Goal: Information Seeking & Learning: Learn about a topic

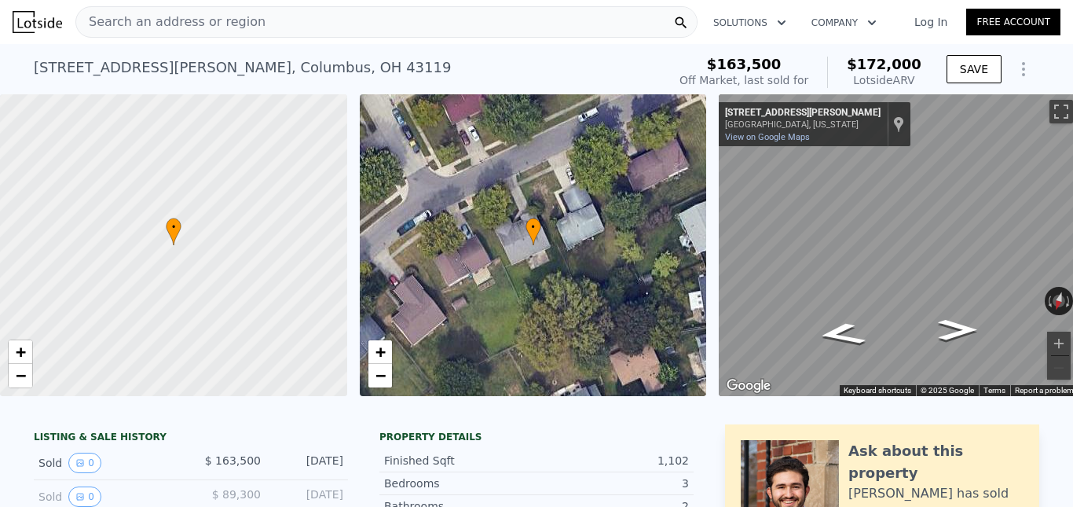
click at [269, 21] on div "Search an address or region" at bounding box center [386, 21] width 622 height 31
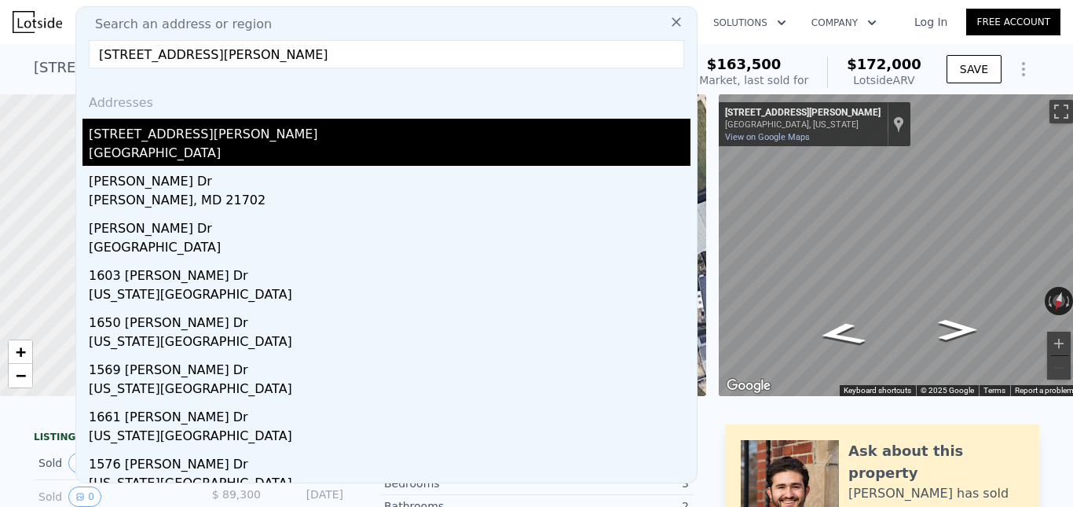
type input "[STREET_ADDRESS][PERSON_NAME]"
click at [197, 139] on div "[STREET_ADDRESS][PERSON_NAME]" at bounding box center [390, 131] width 602 height 25
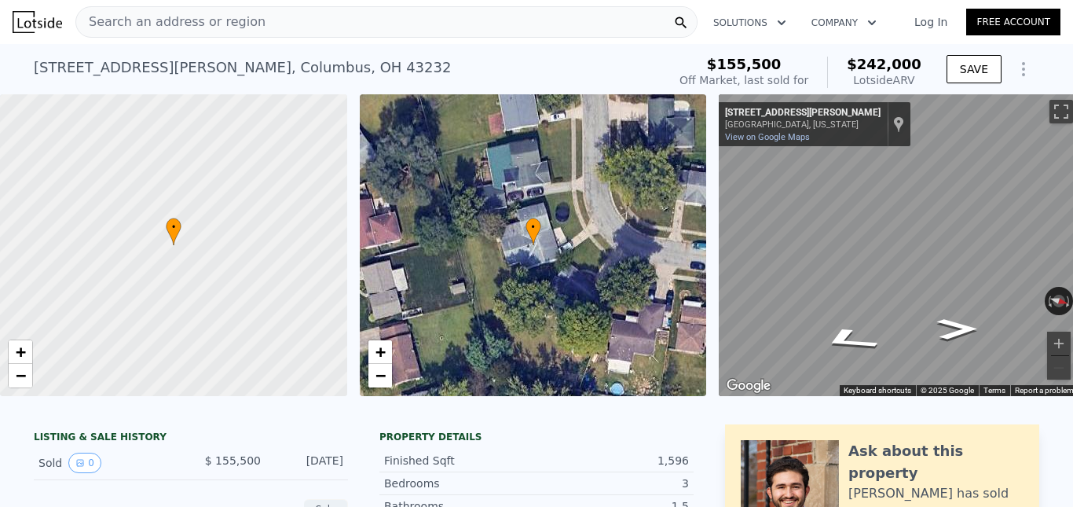
click at [234, 12] on div "Search an address or region" at bounding box center [170, 22] width 189 height 30
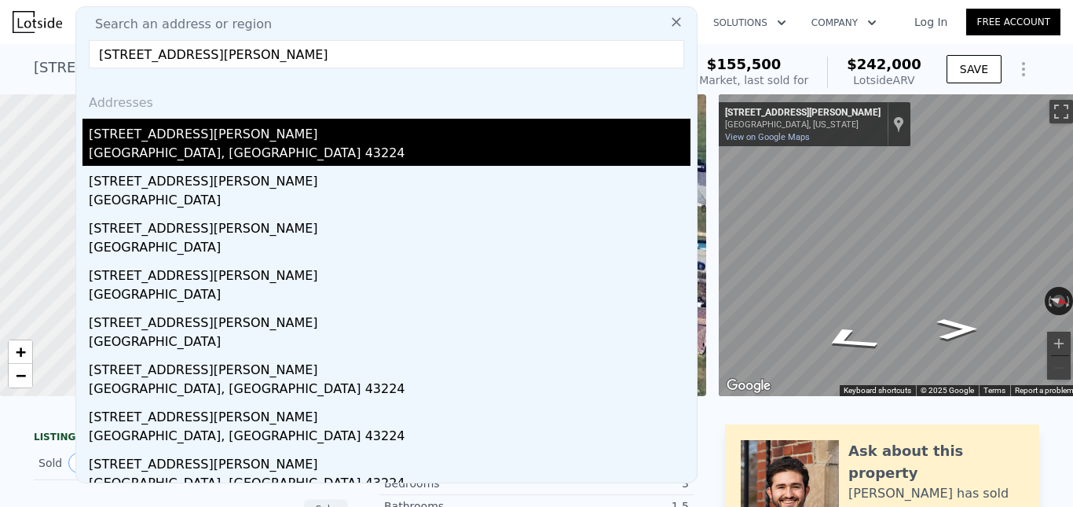
type input "[STREET_ADDRESS][PERSON_NAME]"
click at [176, 137] on div "[STREET_ADDRESS][PERSON_NAME]" at bounding box center [390, 131] width 602 height 25
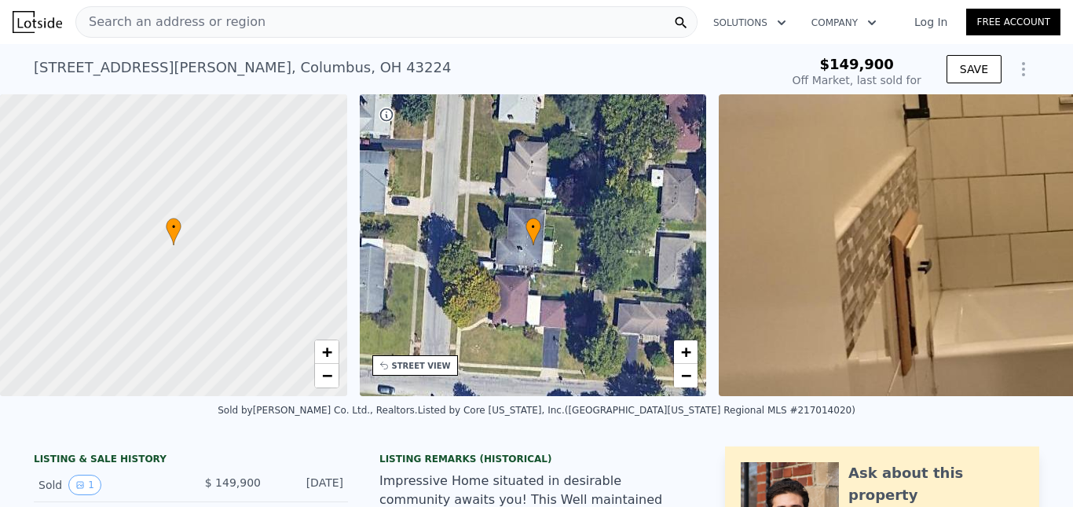
type input "-$ 159,984"
type input "$ 296,000"
type input "$ 119,539"
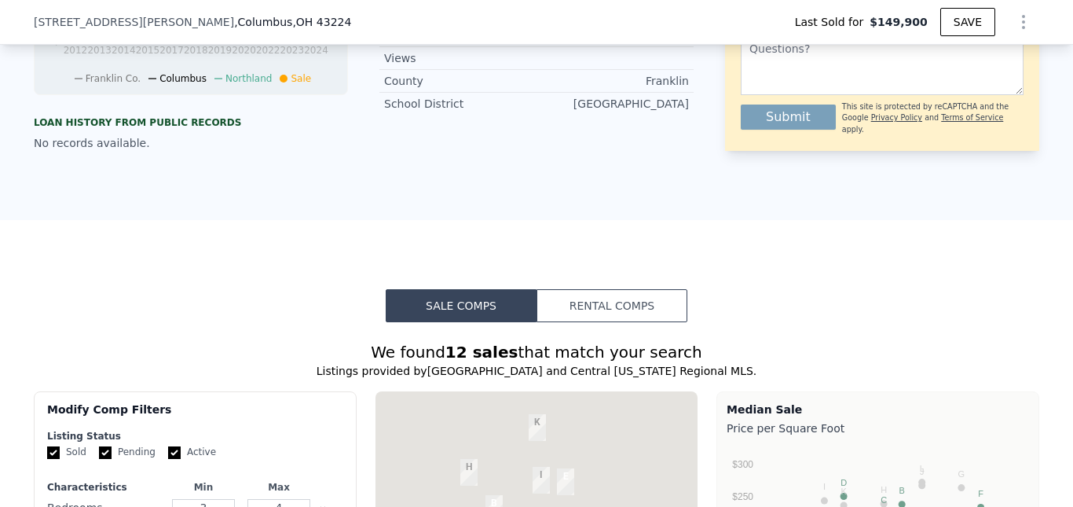
scroll to position [1016, 0]
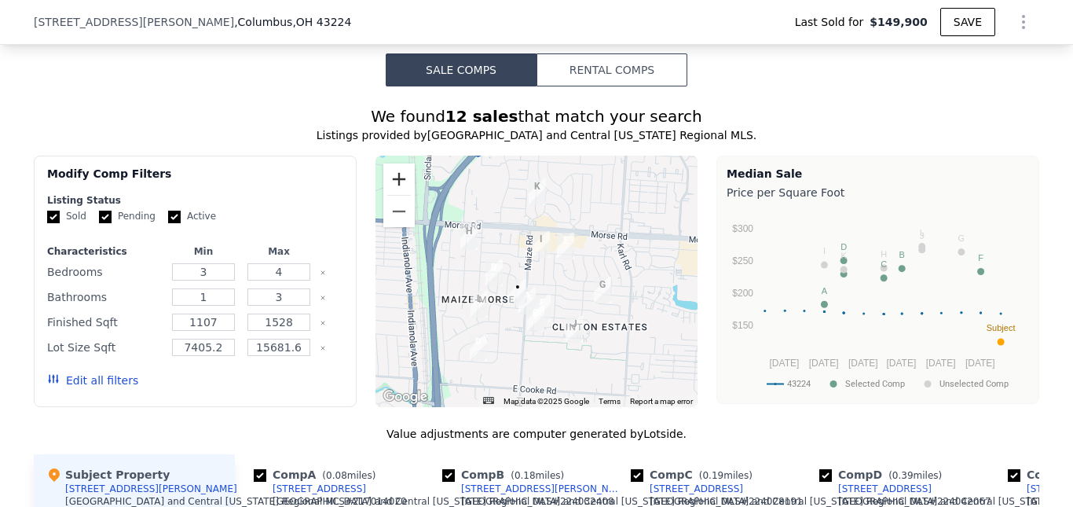
click at [400, 195] on button "Zoom in" at bounding box center [398, 178] width 31 height 31
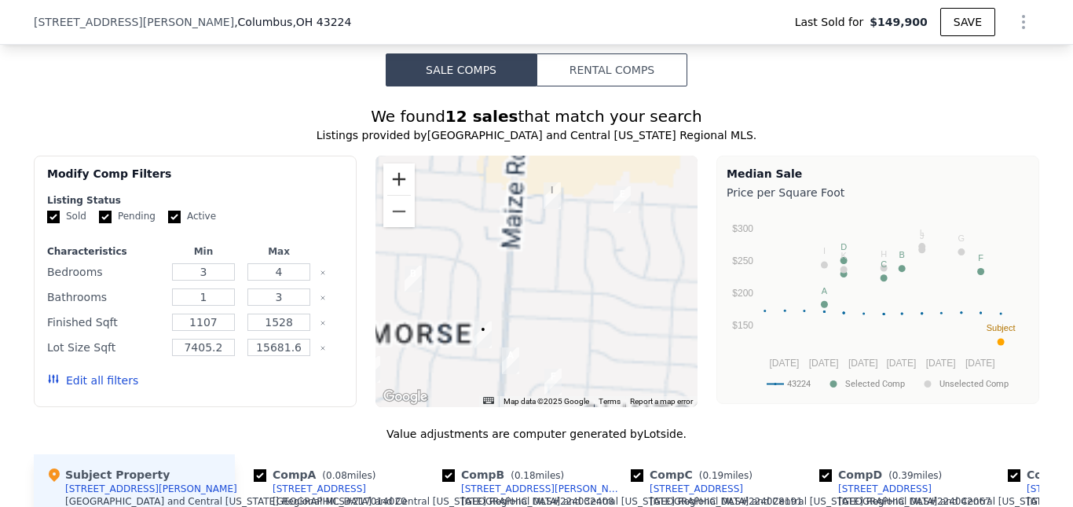
click at [400, 195] on button "Zoom in" at bounding box center [398, 178] width 31 height 31
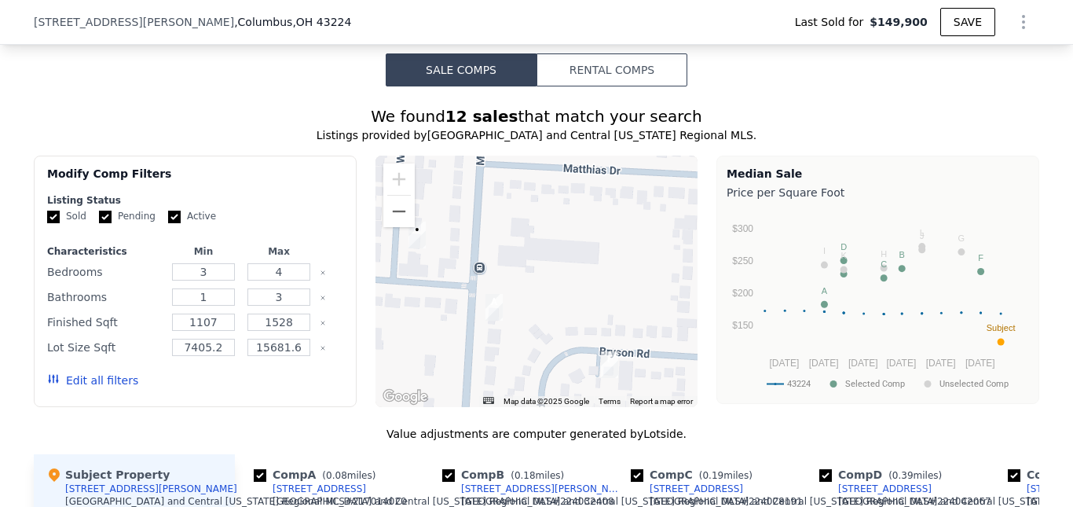
drag, startPoint x: 507, startPoint y: 355, endPoint x: 533, endPoint y: 141, distance: 215.3
click at [533, 141] on div "We found 12 sales that match your search Listings provided by Columbus and Cent…" at bounding box center [537, 503] width 1006 height 797
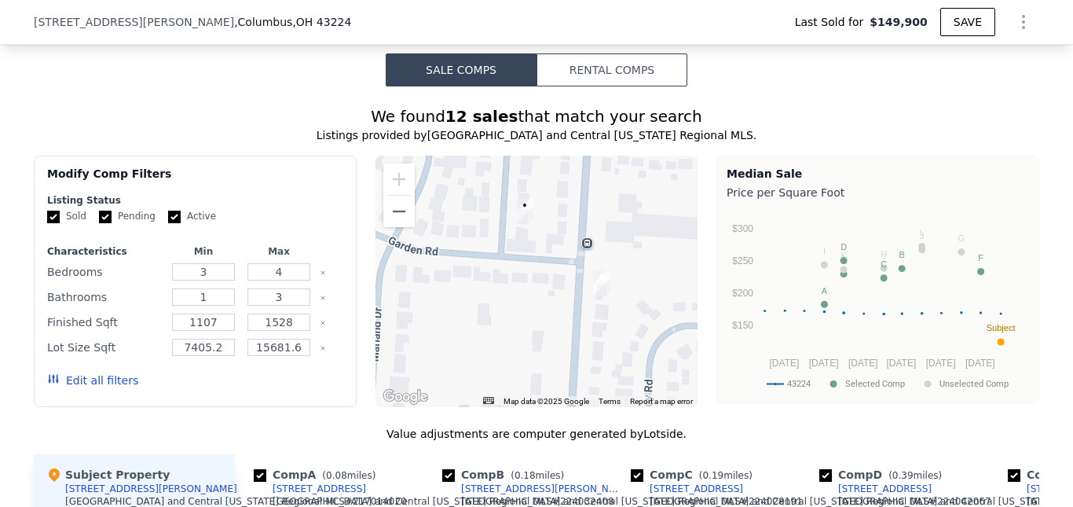
drag, startPoint x: 537, startPoint y: 288, endPoint x: 643, endPoint y: 269, distance: 107.7
click at [643, 269] on div at bounding box center [537, 281] width 323 height 251
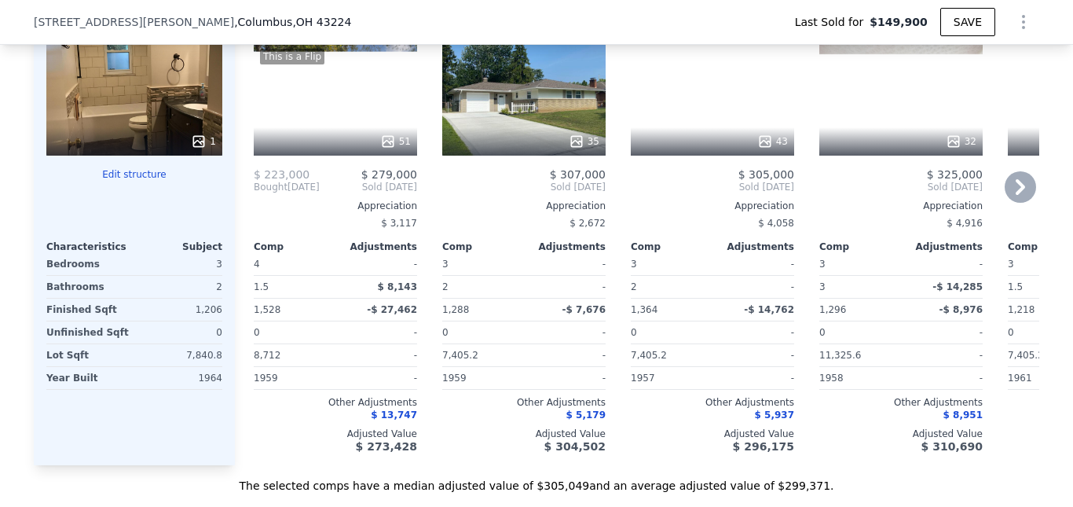
scroll to position [1094, 0]
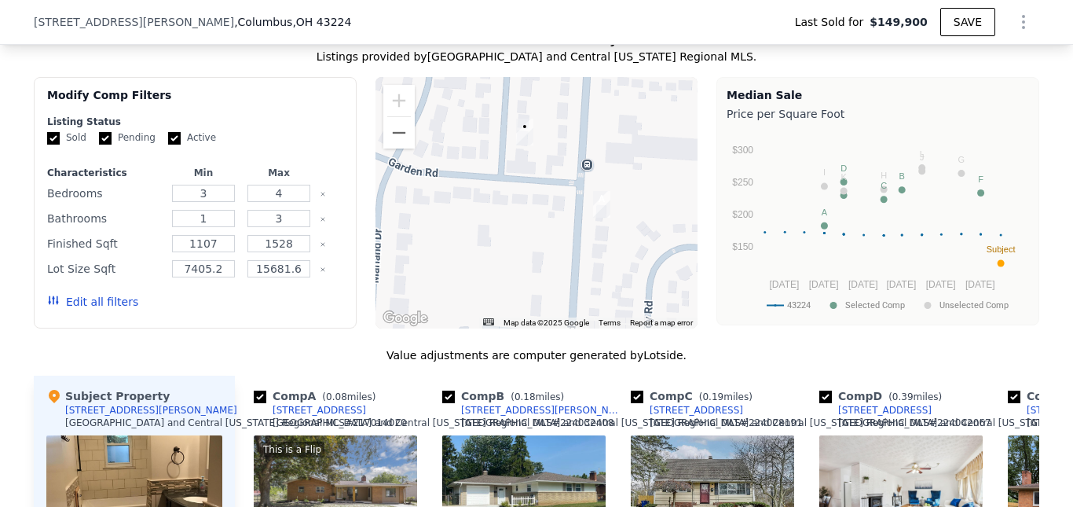
click at [381, 163] on div at bounding box center [537, 202] width 323 height 251
click at [383, 163] on div at bounding box center [537, 202] width 323 height 251
click at [391, 148] on button "Zoom out" at bounding box center [398, 132] width 31 height 31
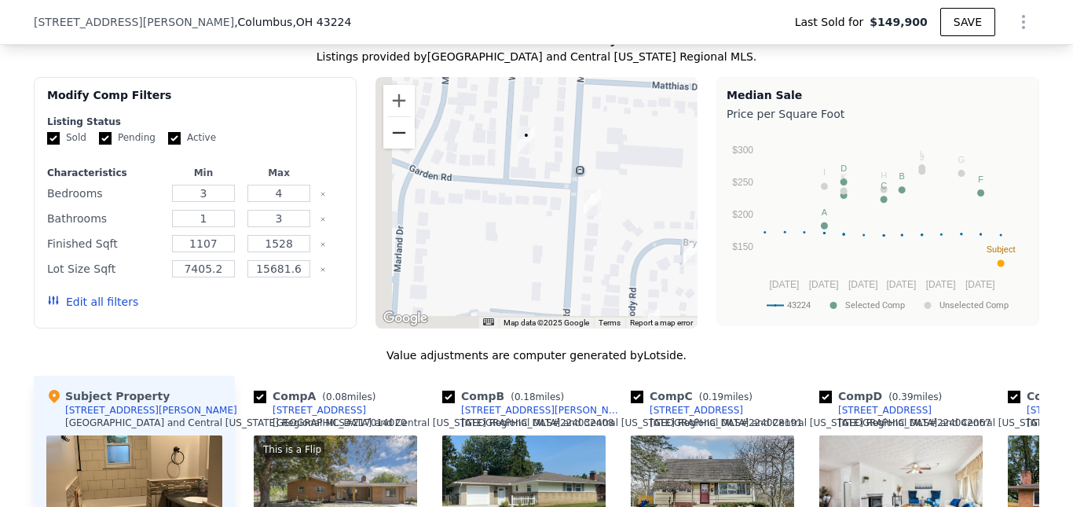
click at [391, 148] on button "Zoom out" at bounding box center [398, 132] width 31 height 31
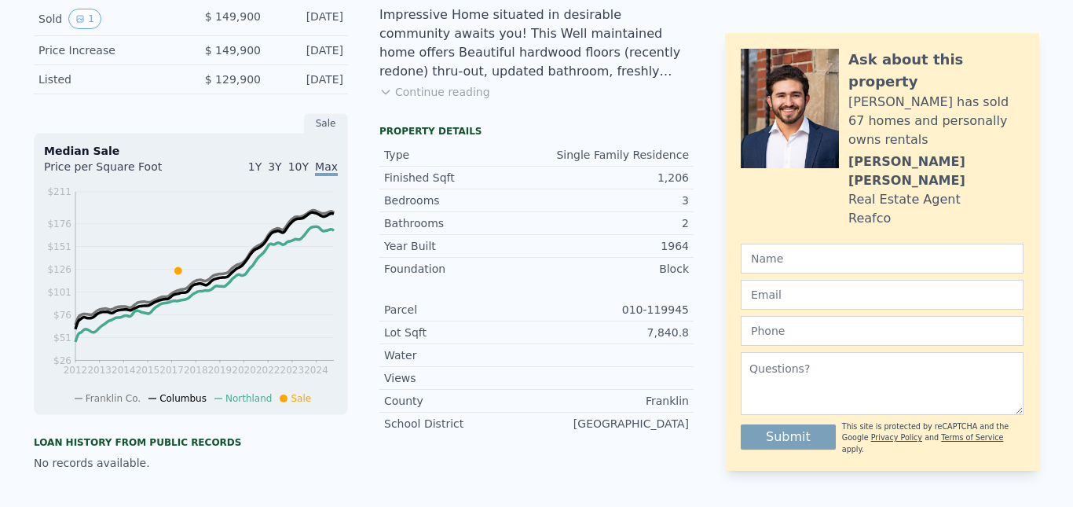
scroll to position [0, 0]
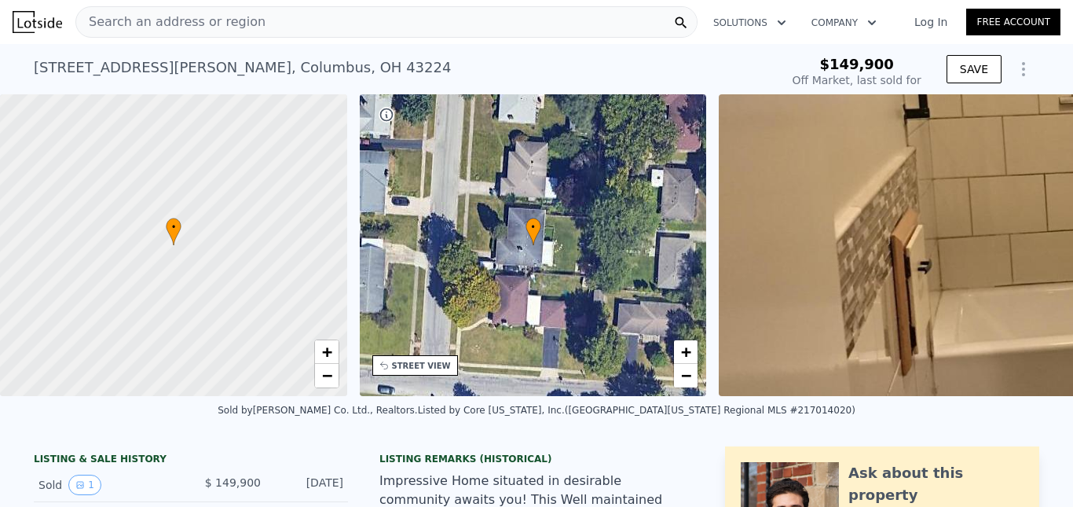
click at [233, 20] on span "Search an address or region" at bounding box center [170, 22] width 189 height 19
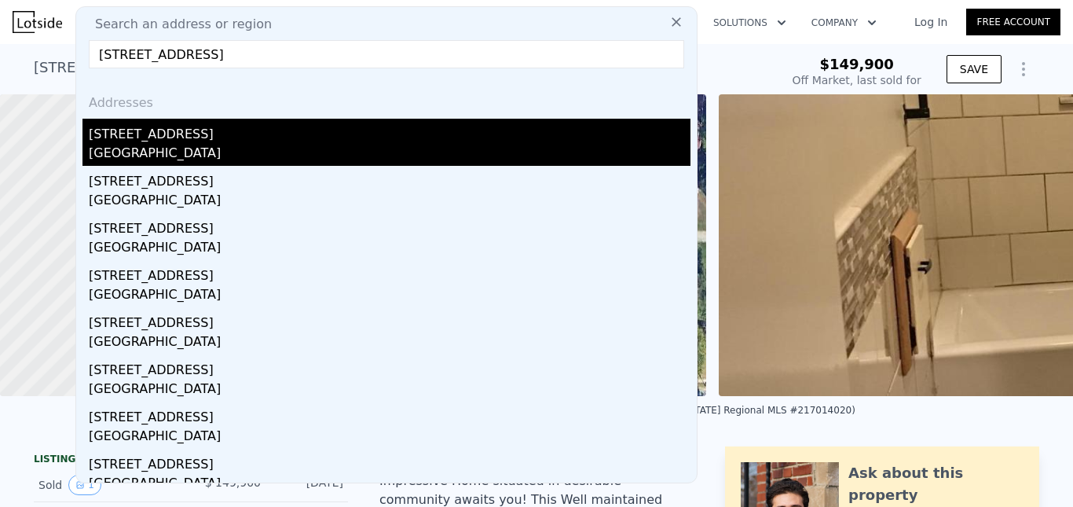
type input "[STREET_ADDRESS]"
click at [201, 138] on div "[STREET_ADDRESS]" at bounding box center [390, 131] width 602 height 25
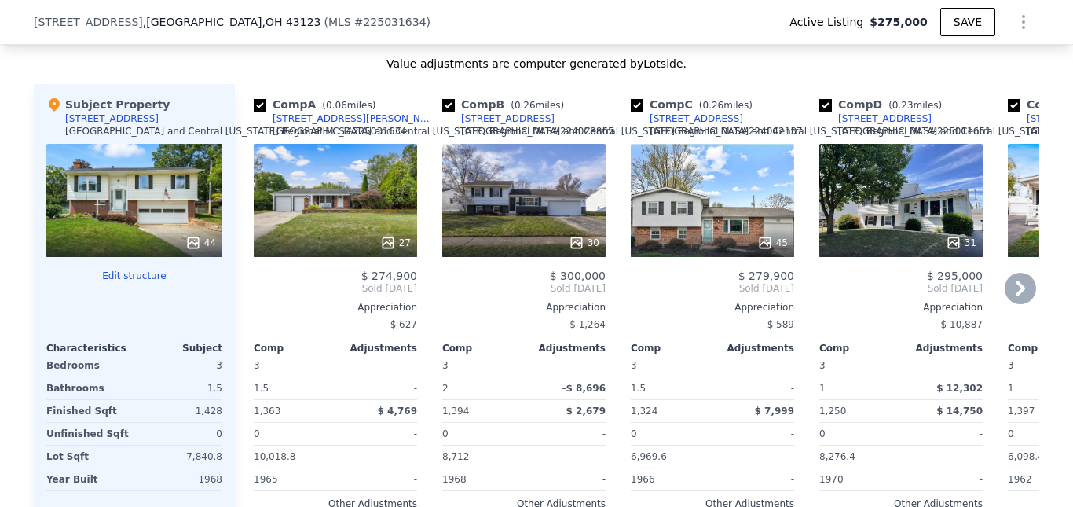
scroll to position [1252, 0]
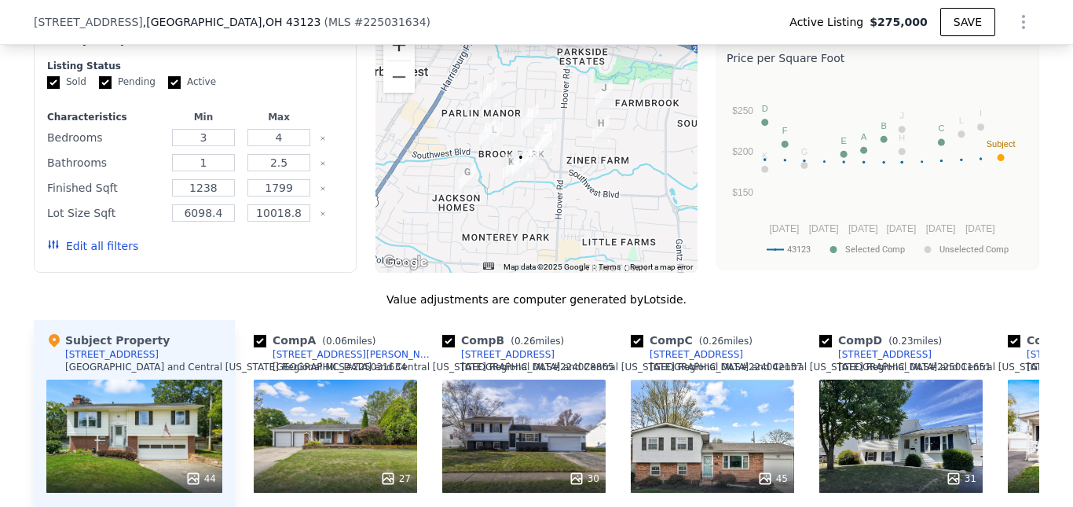
click at [392, 60] on button "Zoom in" at bounding box center [398, 44] width 31 height 31
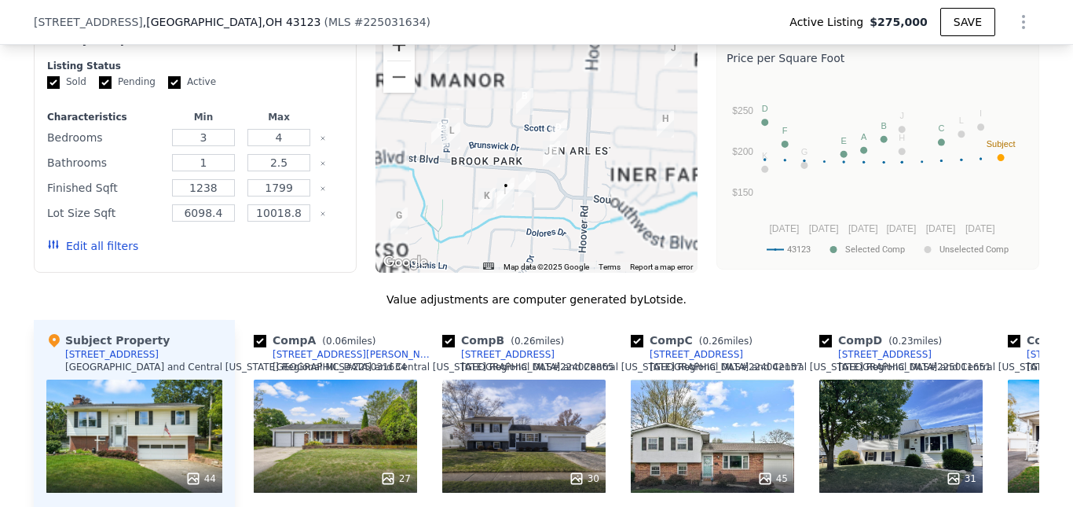
click at [392, 60] on button "Zoom in" at bounding box center [398, 44] width 31 height 31
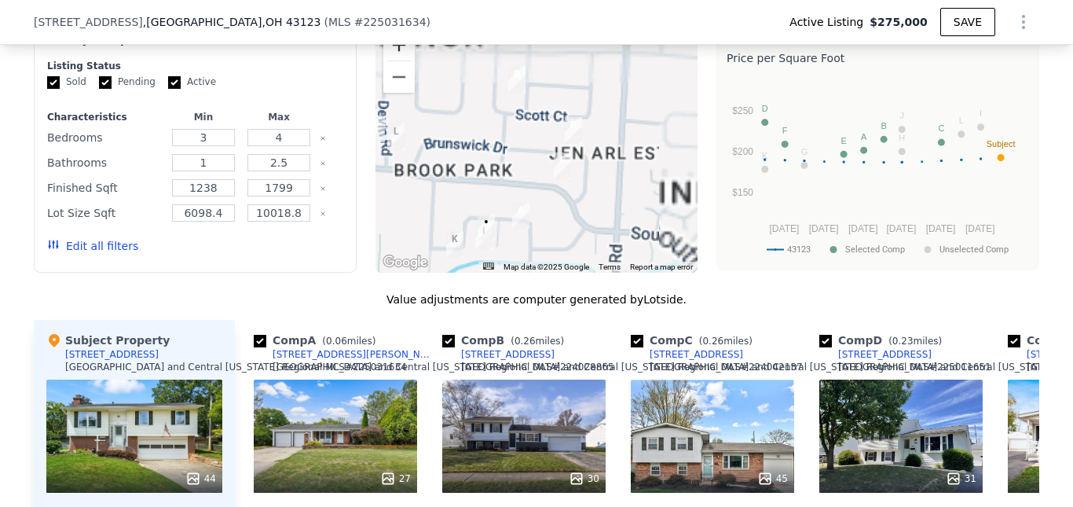
click at [392, 60] on button "Zoom in" at bounding box center [398, 44] width 31 height 31
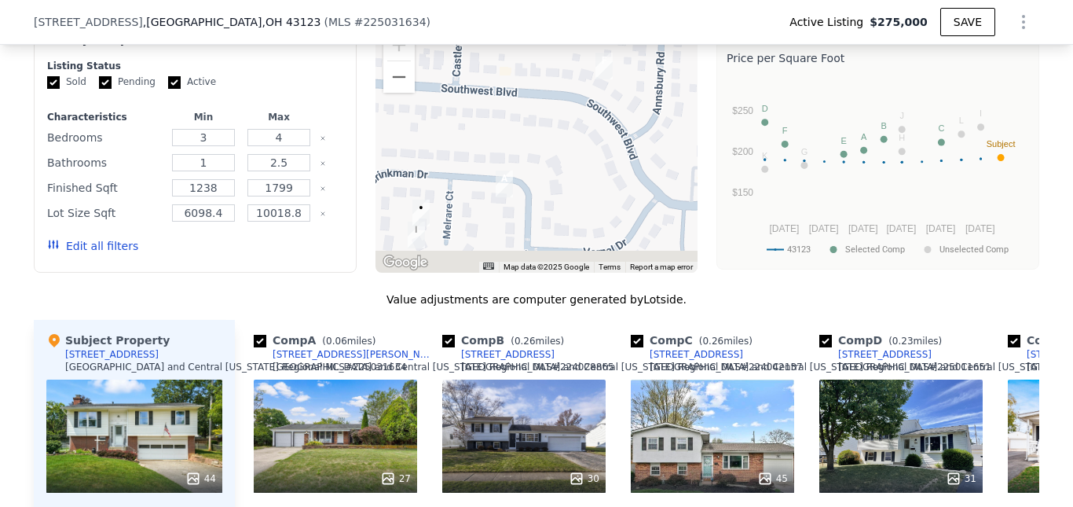
drag, startPoint x: 512, startPoint y: 226, endPoint x: 517, endPoint y: 82, distance: 143.9
click at [517, 82] on div at bounding box center [537, 146] width 323 height 251
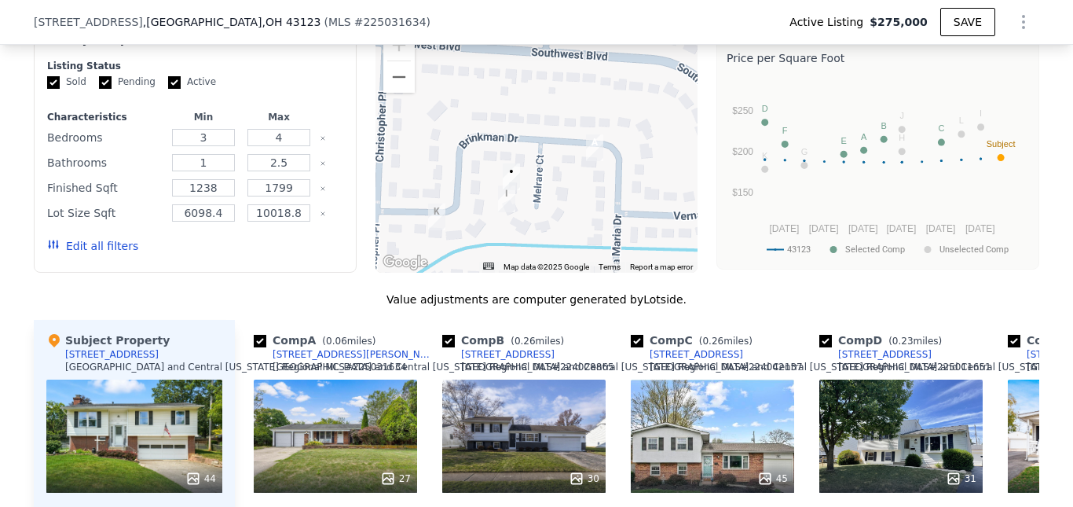
drag, startPoint x: 597, startPoint y: 164, endPoint x: 634, endPoint y: 152, distance: 38.8
click at [634, 152] on div at bounding box center [537, 146] width 323 height 251
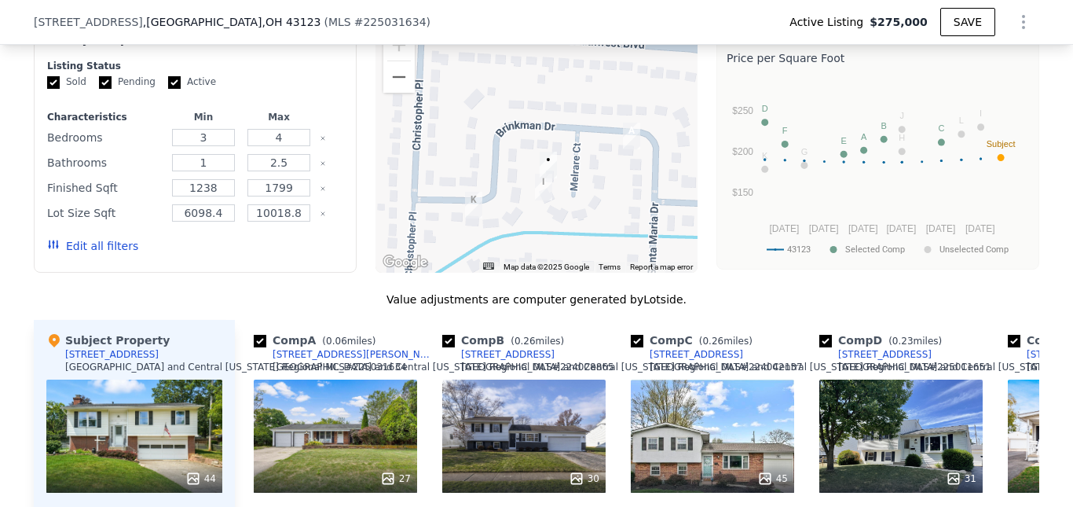
scroll to position [1173, 0]
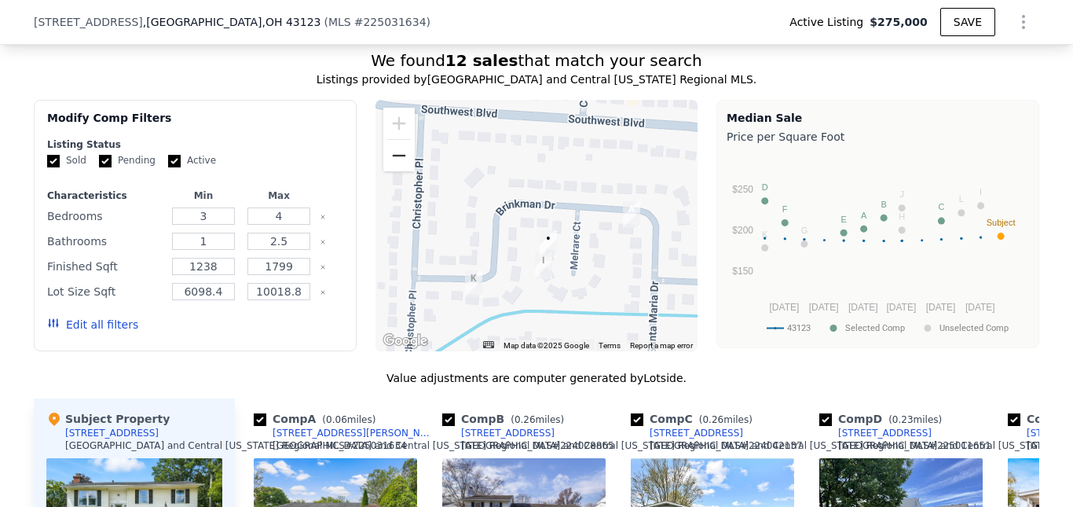
click at [394, 171] on button "Zoom out" at bounding box center [398, 155] width 31 height 31
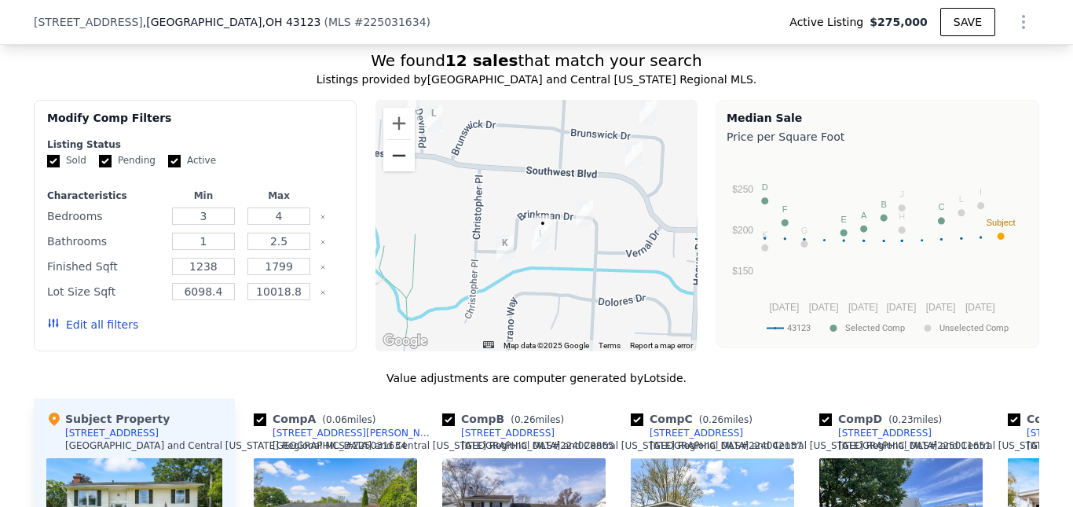
click at [395, 171] on button "Zoom out" at bounding box center [398, 155] width 31 height 31
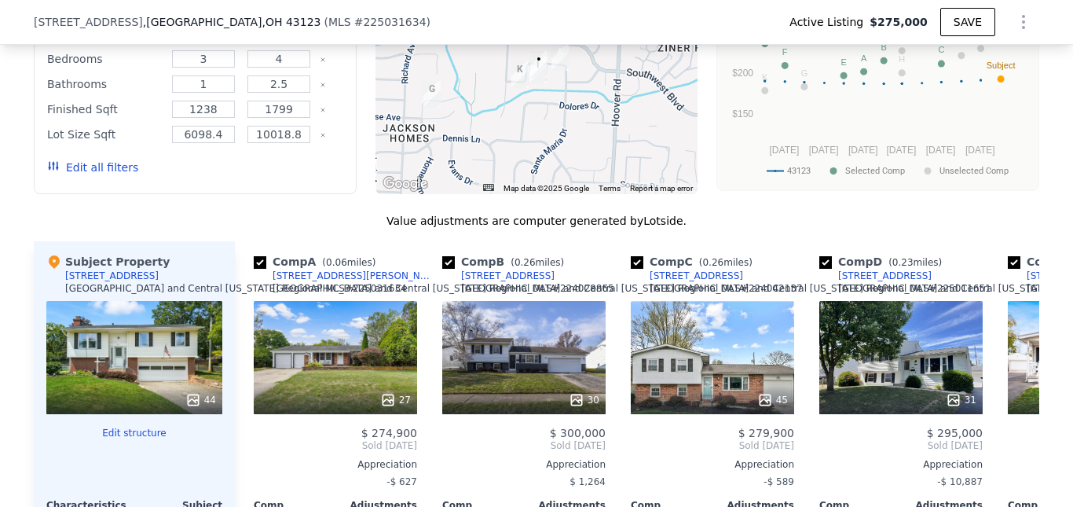
scroll to position [1016, 0]
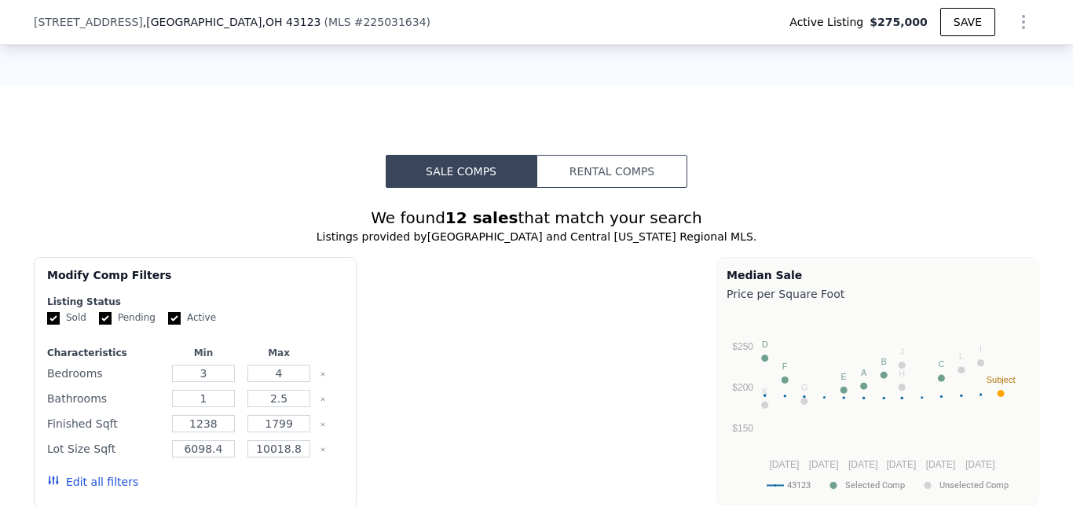
type input "$ 292,000"
type input "-$ 15,941"
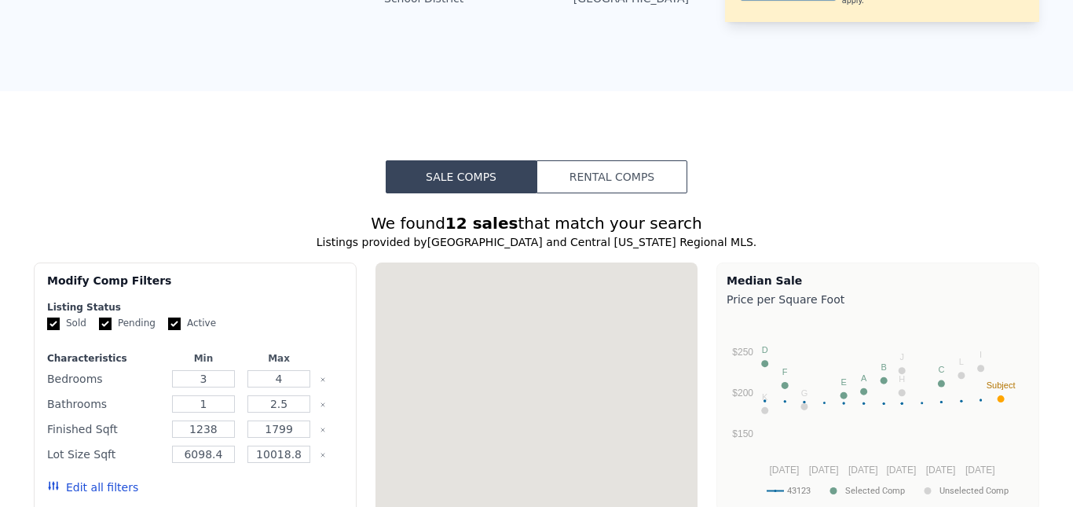
scroll to position [0, 0]
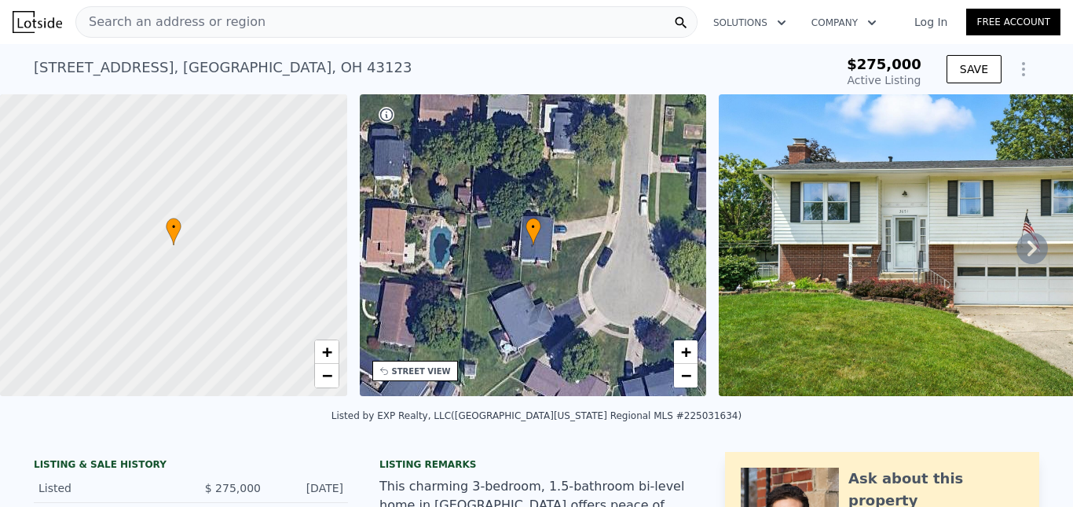
click at [269, 24] on div "Search an address or region" at bounding box center [386, 21] width 622 height 31
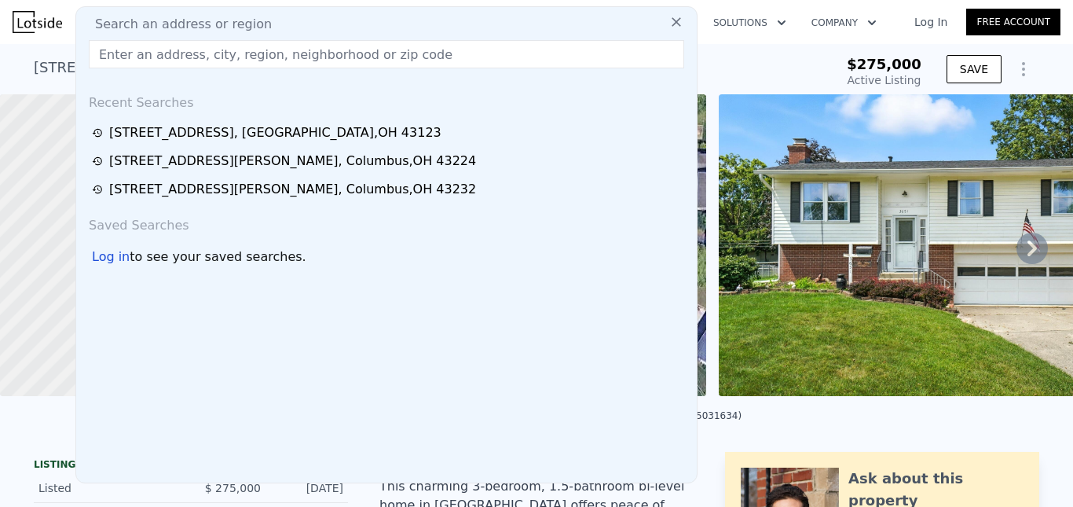
click at [184, 55] on input "text" at bounding box center [387, 54] width 596 height 28
type input "[STREET_ADDRESS]"
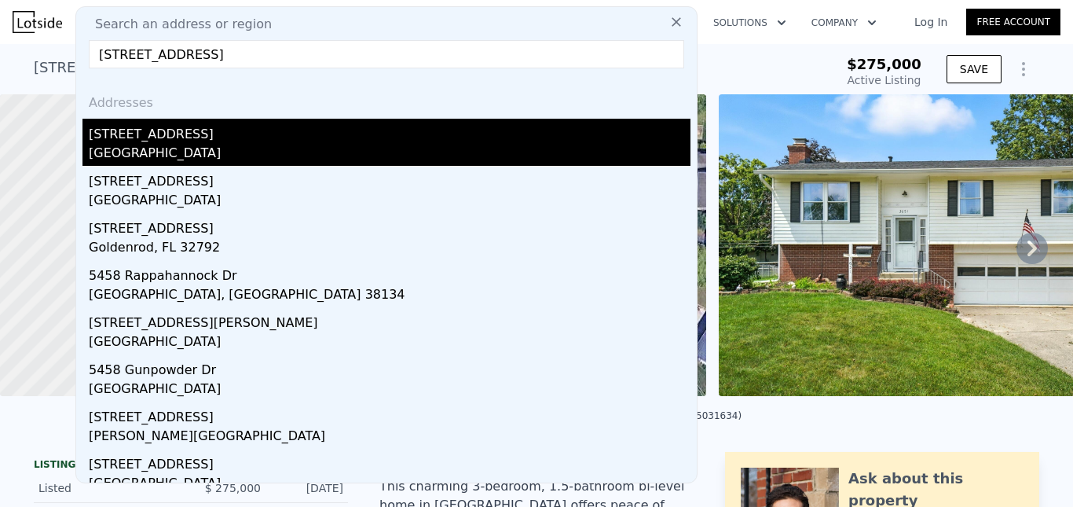
click at [204, 135] on div "[STREET_ADDRESS]" at bounding box center [390, 131] width 602 height 25
